Goal: Transaction & Acquisition: Purchase product/service

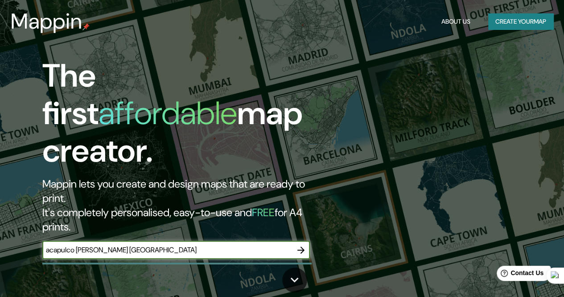
type input "acapulco [PERSON_NAME] [GEOGRAPHIC_DATA]"
click at [304, 244] on icon "button" at bounding box center [301, 249] width 11 height 11
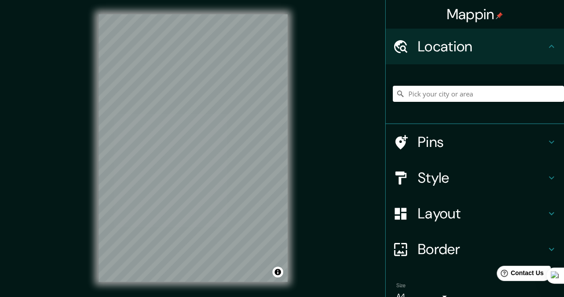
click at [318, 130] on div "Mappin Location Pins Style Layout Border Choose a border. Hint : you can make l…" at bounding box center [282, 155] width 564 height 310
click at [331, 159] on div "Mappin Location Pins Style Layout Border Choose a border. Hint : you can make l…" at bounding box center [282, 155] width 564 height 310
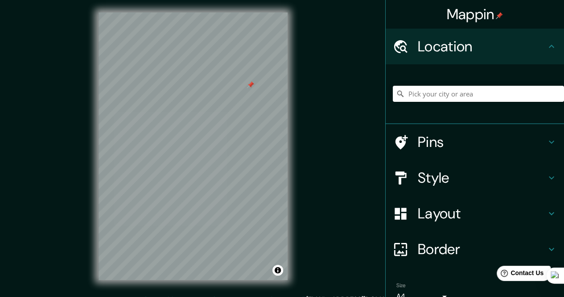
scroll to position [4, 0]
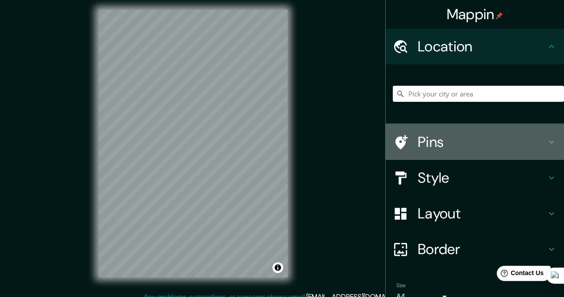
click at [437, 144] on h4 "Pins" at bounding box center [482, 142] width 128 height 18
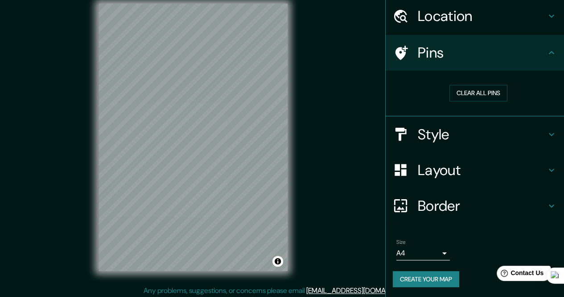
scroll to position [13, 0]
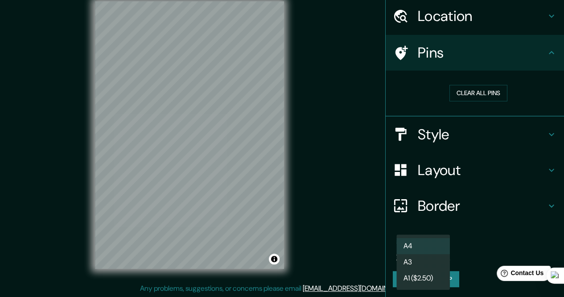
click at [434, 250] on body "Mappin Location Pins Clear all pins Style Layout Border Choose a border. Hint :…" at bounding box center [282, 135] width 564 height 297
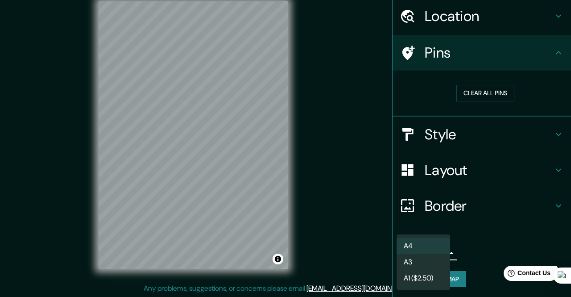
click at [476, 250] on div at bounding box center [285, 148] width 571 height 297
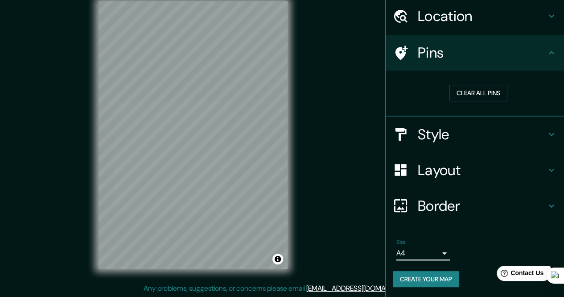
click at [452, 167] on h4 "Layout" at bounding box center [482, 170] width 128 height 18
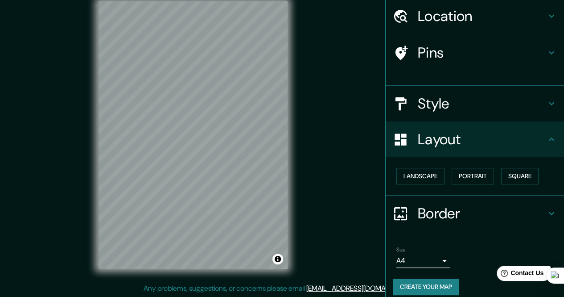
scroll to position [23, 0]
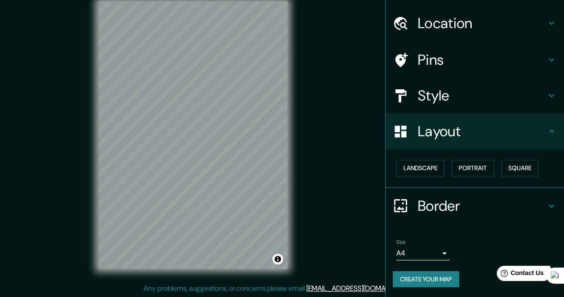
click at [441, 89] on h4 "Style" at bounding box center [482, 96] width 128 height 18
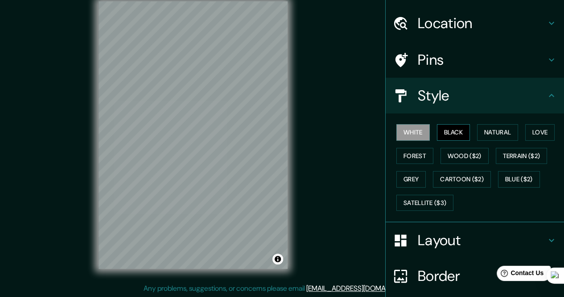
click at [445, 131] on button "Black" at bounding box center [453, 132] width 33 height 16
click at [479, 130] on button "Natural" at bounding box center [497, 132] width 41 height 16
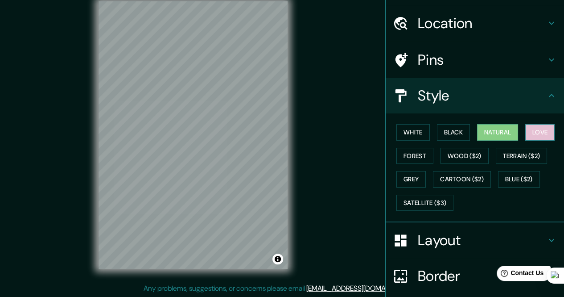
click at [527, 128] on button "Love" at bounding box center [539, 132] width 29 height 16
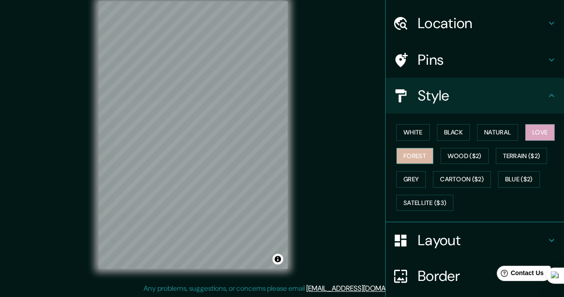
click at [408, 154] on button "Forest" at bounding box center [414, 156] width 37 height 16
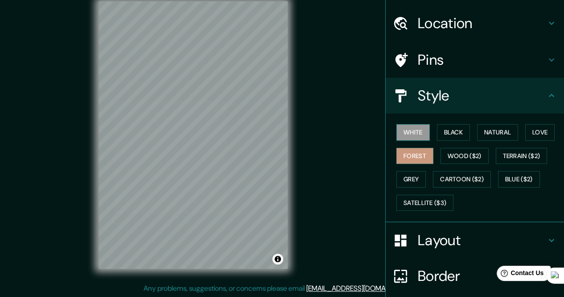
click at [410, 132] on button "White" at bounding box center [412, 132] width 33 height 16
click at [461, 62] on h4 "Pins" at bounding box center [482, 60] width 128 height 18
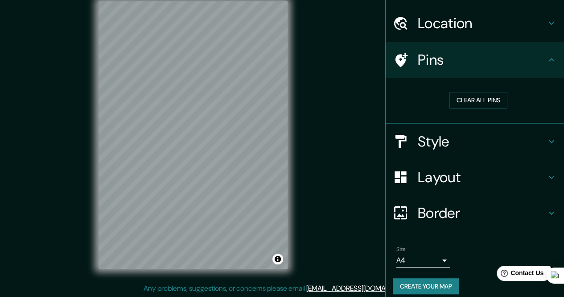
click at [464, 29] on h4 "Location" at bounding box center [482, 23] width 128 height 18
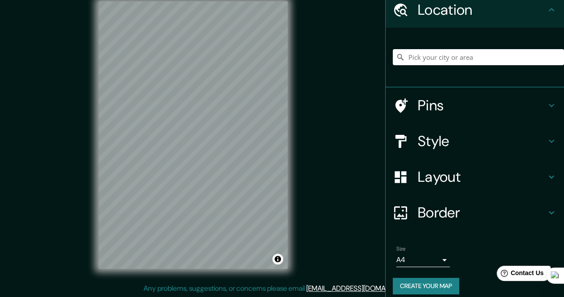
scroll to position [44, 0]
